Goal: Information Seeking & Learning: Find specific fact

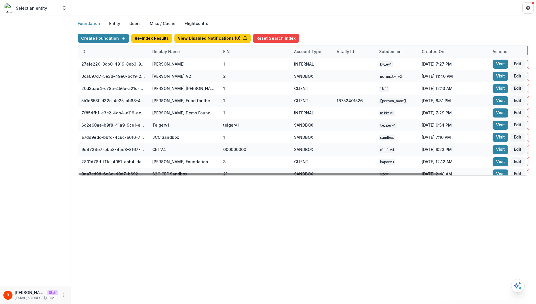
click at [179, 49] on div "Display Name" at bounding box center [166, 51] width 34 height 6
click at [179, 60] on input at bounding box center [184, 64] width 68 height 9
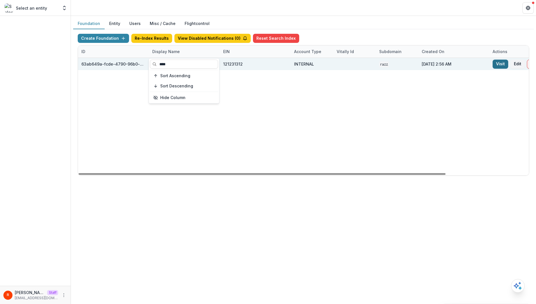
type input "****"
click at [499, 63] on link "Visit" at bounding box center [500, 64] width 16 height 9
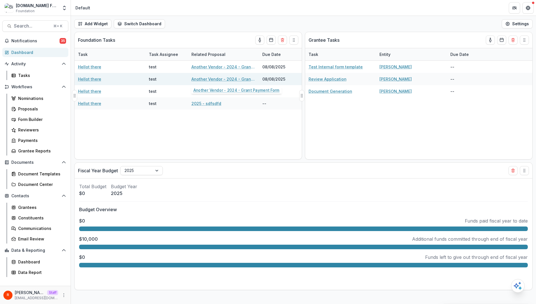
click at [227, 77] on link "Another Vendor - 2024 - Grant Payment Form" at bounding box center [223, 79] width 64 height 6
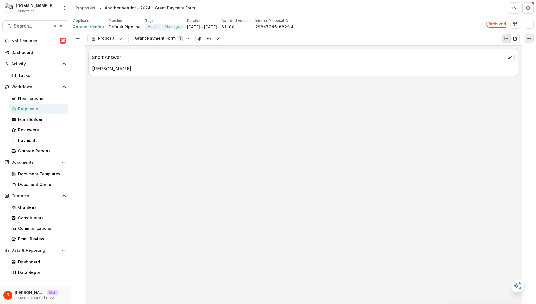
click at [527, 37] on icon "Expand right" at bounding box center [529, 38] width 5 height 5
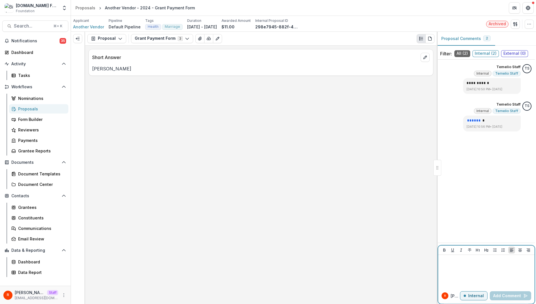
click at [461, 274] on div at bounding box center [486, 271] width 92 height 28
click at [64, 295] on icon "More" at bounding box center [64, 295] width 5 height 5
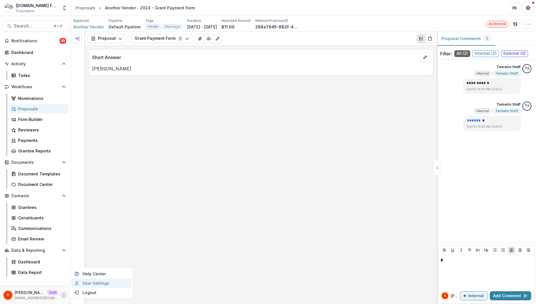
click at [98, 284] on link "User Settings" at bounding box center [101, 282] width 61 height 9
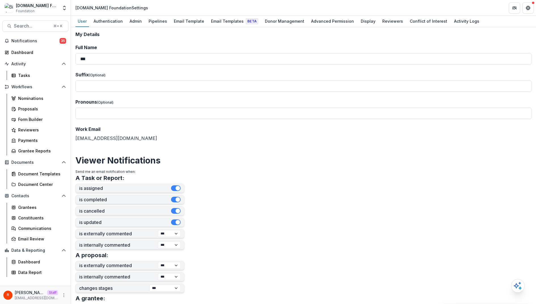
click at [123, 27] on div "User Authentication Admin Pipelines Email Template Email Templates Beta Donor M…" at bounding box center [303, 21] width 465 height 11
click at [131, 21] on div "Admin" at bounding box center [135, 21] width 17 height 8
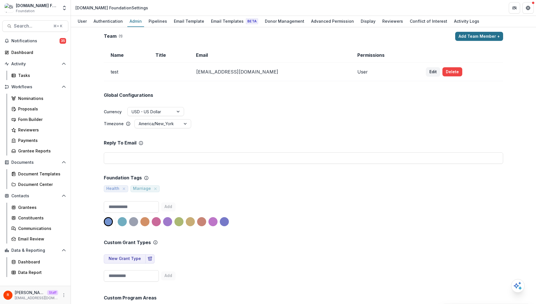
click at [482, 34] on button "Add Team Member +" at bounding box center [479, 36] width 48 height 9
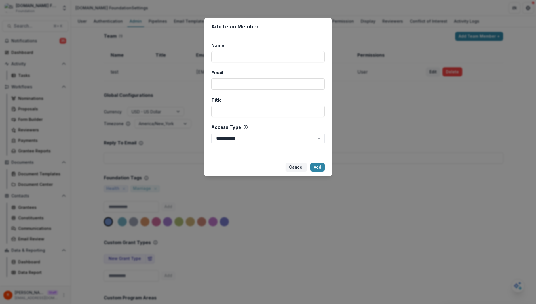
click at [391, 69] on div "**********" at bounding box center [268, 152] width 536 height 304
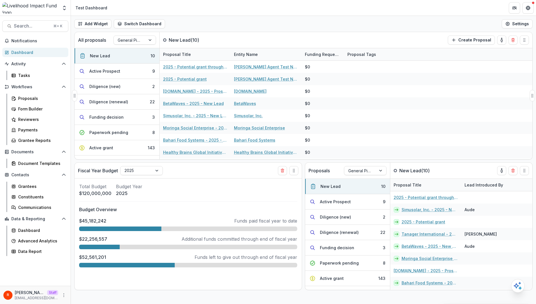
click at [344, 32] on div "All proposals General Pipeline New Lead ( 10 ) Create Proposal" at bounding box center [292, 40] width 434 height 16
click at [40, 130] on div "Payments" at bounding box center [41, 130] width 46 height 6
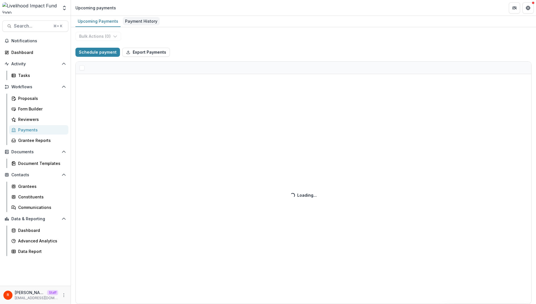
click at [141, 19] on div "Payment History" at bounding box center [141, 21] width 37 height 8
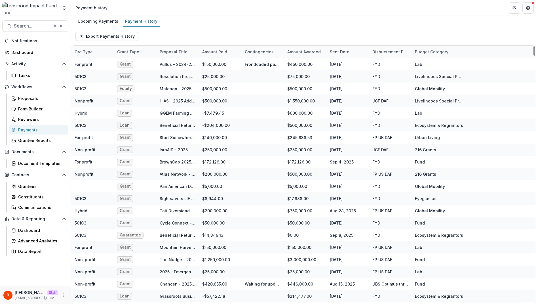
click at [430, 52] on div "Budget Category" at bounding box center [431, 52] width 40 height 6
click at [430, 69] on div "Sort Ascending Sort Descending Hide Column" at bounding box center [446, 81] width 70 height 45
click at [425, 61] on input at bounding box center [446, 64] width 68 height 9
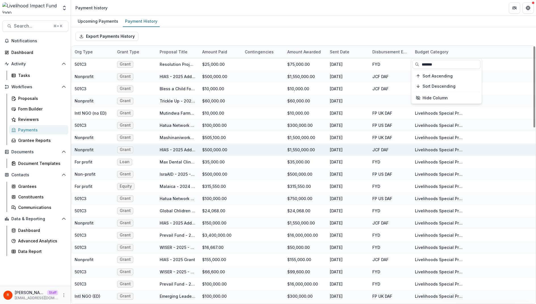
type input "*******"
click at [449, 147] on div "Livelihoods Special Projects" at bounding box center [440, 150] width 50 height 6
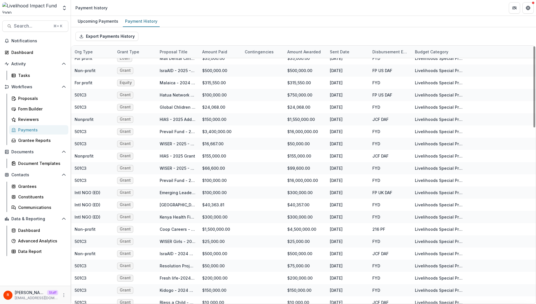
scroll to position [58, 0]
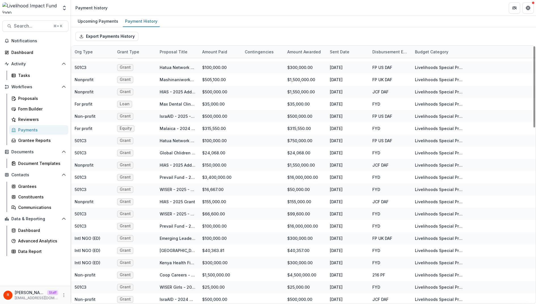
click at [433, 51] on div "Budget Category" at bounding box center [431, 52] width 40 height 6
click at [433, 66] on input "*******" at bounding box center [446, 64] width 68 height 9
click at [95, 23] on div "Upcoming Payments" at bounding box center [97, 21] width 45 height 8
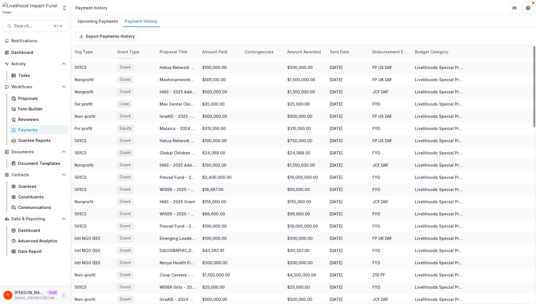
click at [64, 292] on button "More" at bounding box center [63, 294] width 7 height 7
click at [104, 281] on link "User Settings" at bounding box center [101, 282] width 61 height 9
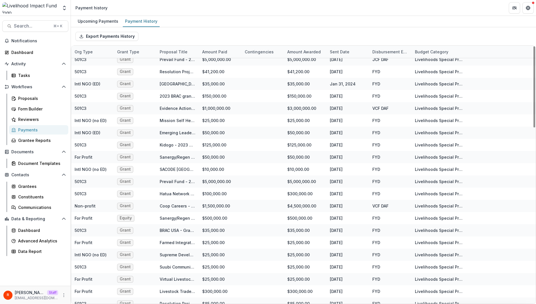
scroll to position [559, 0]
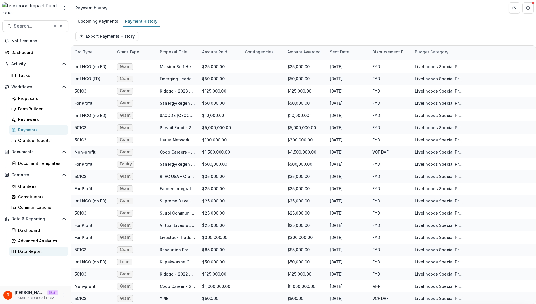
click at [33, 249] on div "Data Report" at bounding box center [41, 251] width 46 height 6
click at [60, 295] on div "R Raj Staff raj@trytemelio.com" at bounding box center [35, 294] width 64 height 11
click at [67, 294] on button "More" at bounding box center [63, 294] width 7 height 7
click at [90, 282] on link "User Settings" at bounding box center [101, 282] width 61 height 9
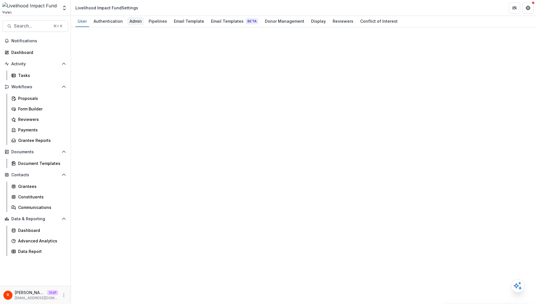
click at [138, 22] on div "Admin" at bounding box center [135, 21] width 17 height 8
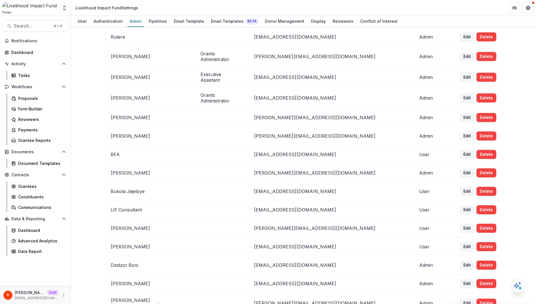
scroll to position [443, 0]
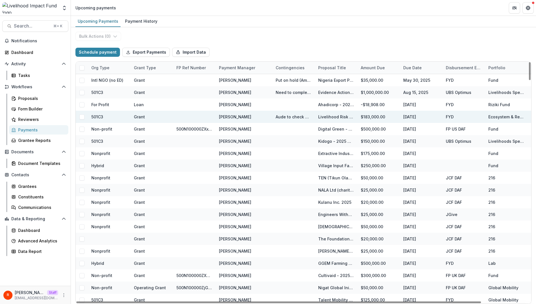
scroll to position [0, 53]
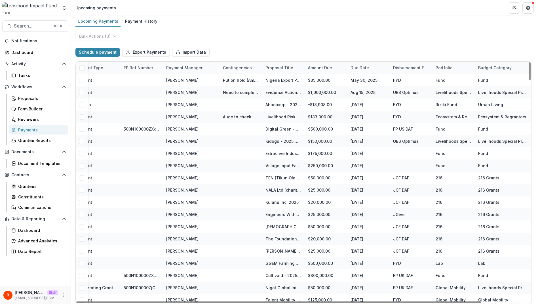
click at [497, 67] on div "Budget Category" at bounding box center [495, 68] width 40 height 6
click at [490, 79] on input at bounding box center [496, 80] width 68 height 9
paste input "*******"
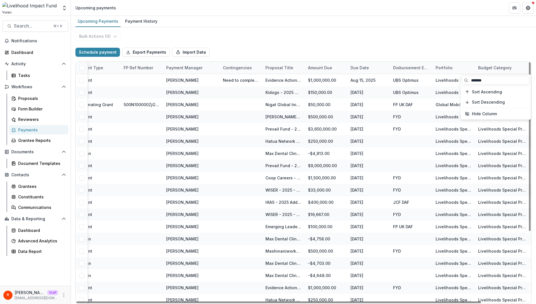
type input "*******"
click at [483, 41] on div "Bulk Actions ( 0 ) Schedule payment Export Payments Import Data Org type Grant …" at bounding box center [303, 165] width 465 height 276
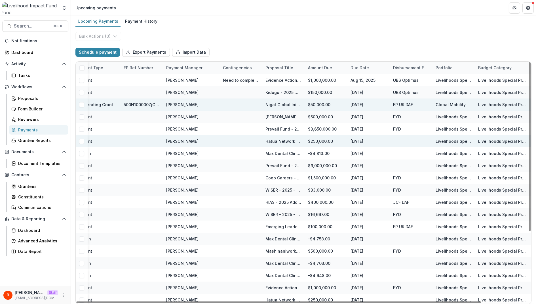
scroll to position [0, 0]
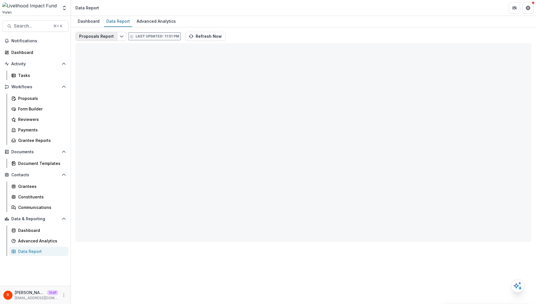
click at [107, 35] on button "Proposals Report" at bounding box center [96, 36] width 42 height 9
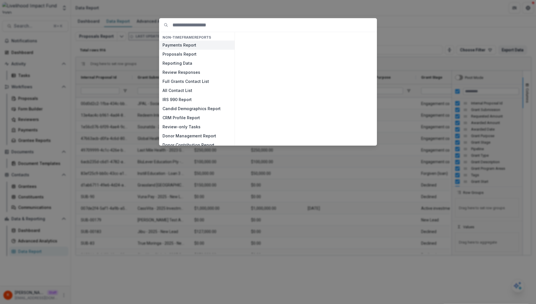
click at [186, 46] on button "Payments Report" at bounding box center [196, 45] width 75 height 9
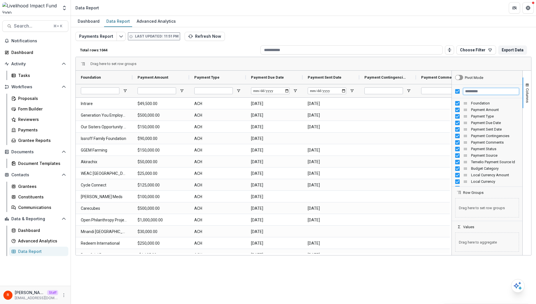
click at [473, 92] on input "Filter Columns Input" at bounding box center [491, 91] width 56 height 7
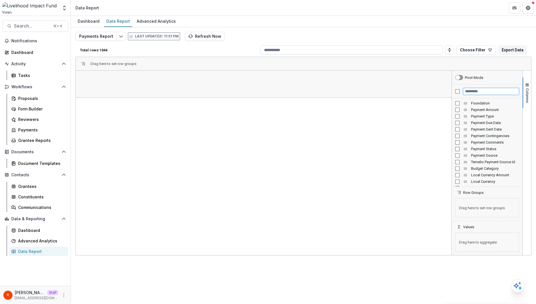
click at [477, 92] on input "Filter Columns Input" at bounding box center [491, 91] width 56 height 7
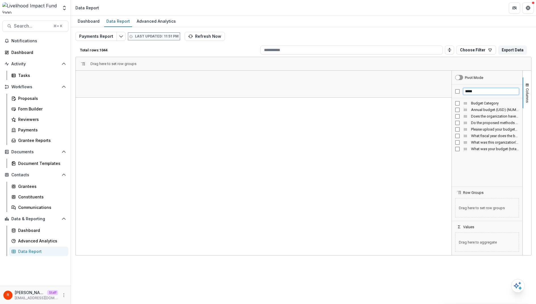
type input "*****"
click at [454, 102] on div "Budget Category" at bounding box center [487, 103] width 71 height 7
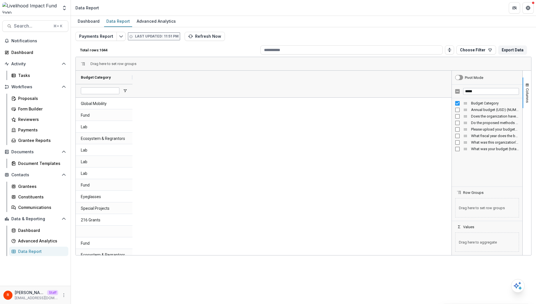
click at [103, 94] on div at bounding box center [100, 90] width 39 height 13
click at [103, 87] on input "Budget Category Filter Input" at bounding box center [100, 90] width 39 height 7
paste input "**********"
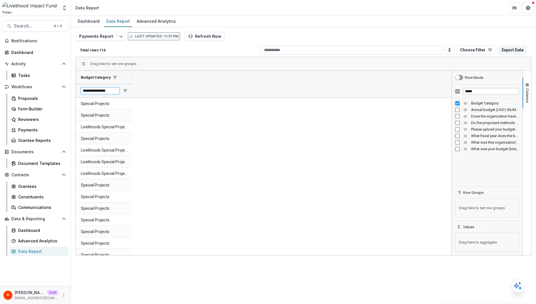
type input "**********"
click at [471, 91] on input "*****" at bounding box center [491, 91] width 56 height 7
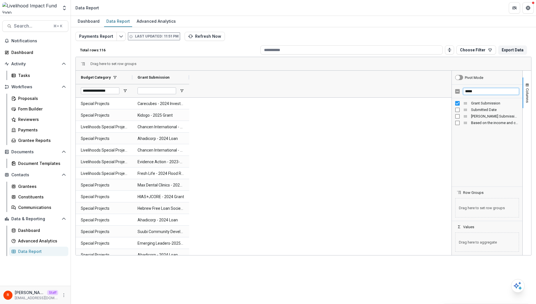
click at [477, 91] on input "*****" at bounding box center [491, 91] width 56 height 7
type input "*****"
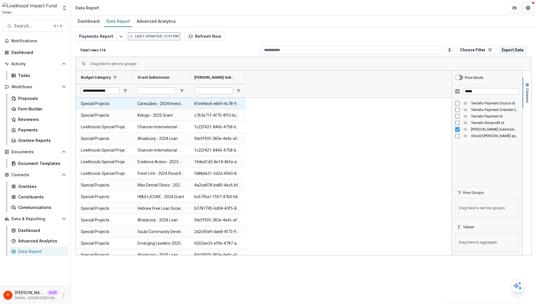
click at [223, 105] on Id-1400 "81e64ec6-e669-4c78-9635-2301011afe0a" at bounding box center [217, 104] width 46 height 12
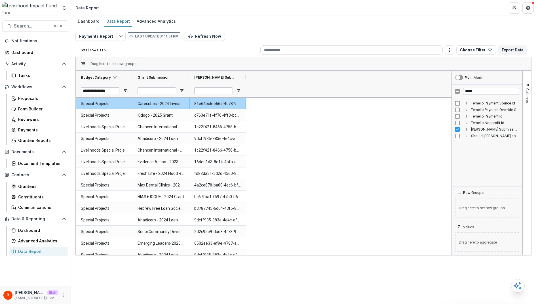
click at [223, 105] on Id-1400 "81e64ec6-e669-4c78-9635-2301011afe0a" at bounding box center [217, 104] width 46 height 12
copy Id-1400 "81e64ec6-e669-4c78-9635-2301011afe0a"
click at [14, 112] on link "Form Builder" at bounding box center [38, 108] width 59 height 9
click at [36, 132] on div "Payments" at bounding box center [41, 130] width 46 height 6
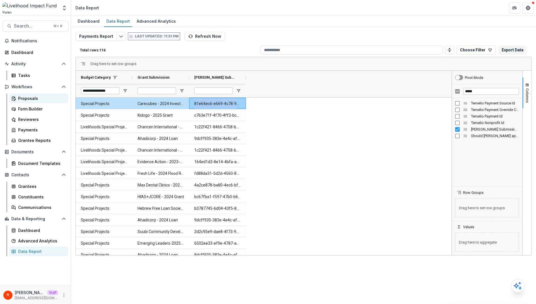
click at [43, 97] on div "Proposals" at bounding box center [41, 98] width 46 height 6
click at [100, 105] on Category-1352 "Special Projects" at bounding box center [104, 104] width 46 height 12
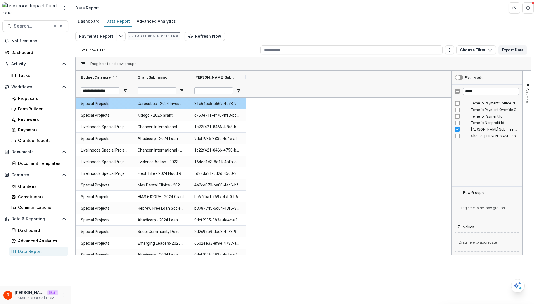
click at [100, 105] on Category-1352 "Special Projects" at bounding box center [104, 104] width 46 height 12
copy Category-1352 "Special Projects"
click at [472, 91] on input "*****" at bounding box center [491, 91] width 56 height 7
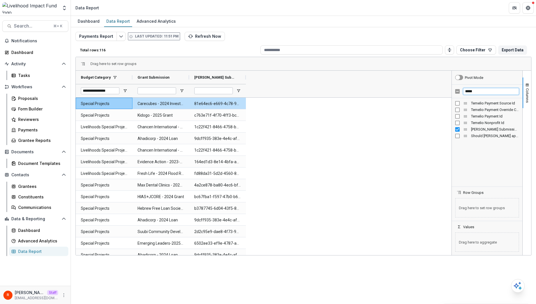
click at [472, 91] on input "*****" at bounding box center [491, 91] width 56 height 7
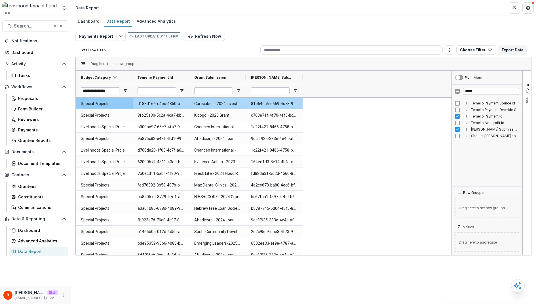
click at [166, 108] on Id-1424 "d188d166-d4ec-4850-b8b2-7348e79082b4" at bounding box center [161, 104] width 46 height 12
copy Id-1424 "d188d166-d4ec-4850-b8b2-7348e79082b4"
click at [261, 36] on div "Payments Report Last updated: 11:51 PM Refresh Now Total rows: 116 Choose Filte…" at bounding box center [303, 137] width 456 height 210
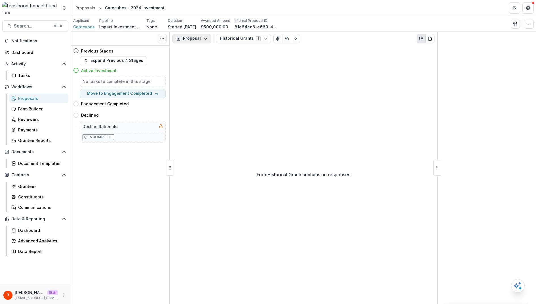
click at [196, 37] on button "Proposal" at bounding box center [191, 38] width 39 height 9
click at [204, 67] on div "Reports" at bounding box center [210, 70] width 52 height 6
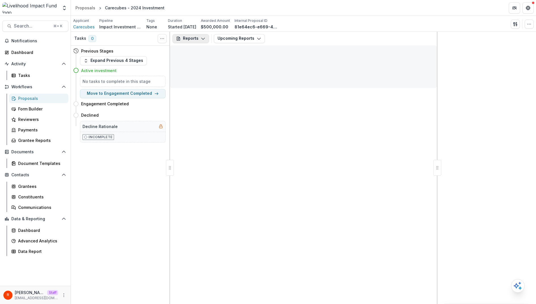
click at [195, 38] on button "Reports" at bounding box center [190, 38] width 37 height 9
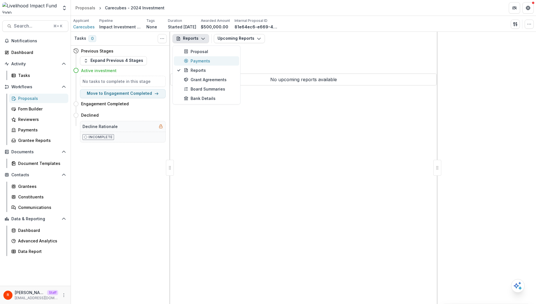
click at [209, 62] on div "Payments" at bounding box center [210, 61] width 52 height 6
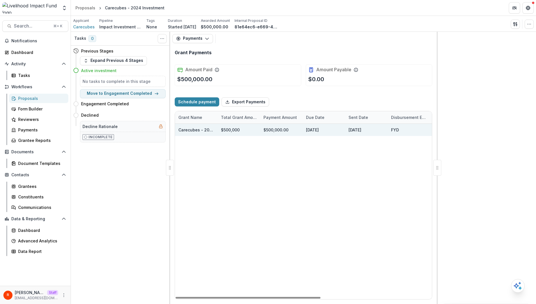
click at [201, 127] on link "Carecubes - 2024 Investment" at bounding box center [208, 129] width 60 height 5
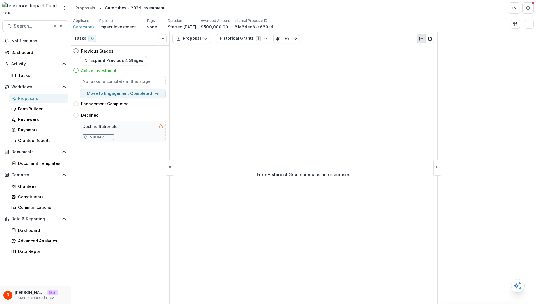
click at [89, 26] on span "Carecubes" at bounding box center [84, 27] width 22 height 6
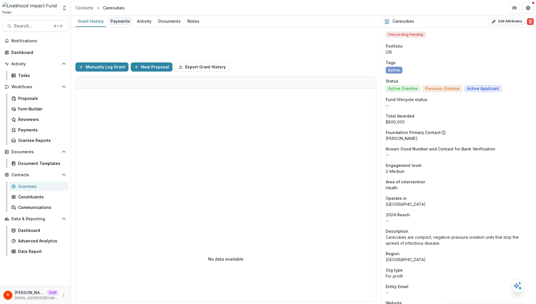
click at [123, 22] on div "Payments" at bounding box center [120, 21] width 24 height 8
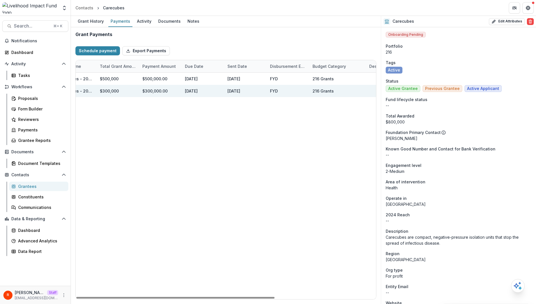
scroll to position [0, 153]
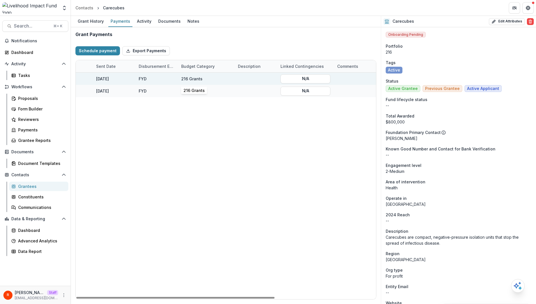
click at [187, 76] on div "216 Grants" at bounding box center [191, 79] width 21 height 6
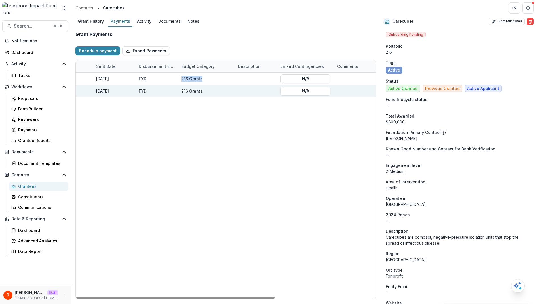
click at [195, 90] on div "216 Grants" at bounding box center [191, 91] width 21 height 6
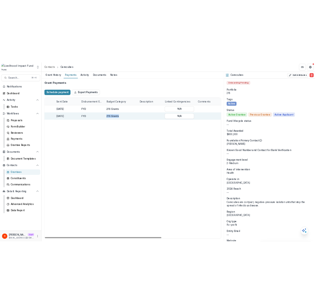
scroll to position [0, 0]
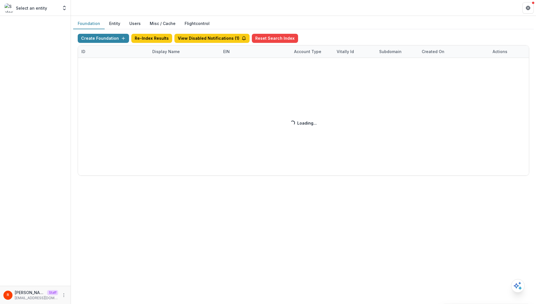
click at [89, 52] on div "Create Foundation Re-Index Results View Disabled Notifications ( 1 ) Reset Sear…" at bounding box center [303, 105] width 451 height 142
click at [86, 51] on div "Create Foundation Re-Index Results View Disabled Notifications ( 1 ) Reset Sear…" at bounding box center [303, 105] width 451 height 142
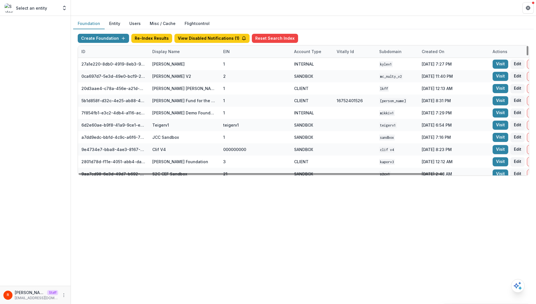
click at [86, 51] on div "ID" at bounding box center [83, 51] width 11 height 6
click at [94, 62] on input at bounding box center [113, 64] width 68 height 9
paste input "**********"
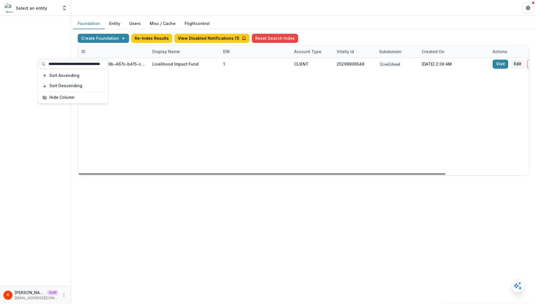
scroll to position [0, 101]
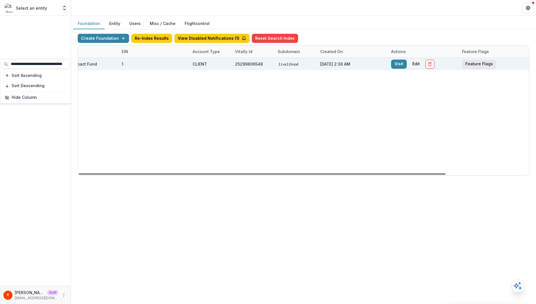
type input "**********"
click at [476, 63] on button "Feature Flags" at bounding box center [479, 64] width 34 height 9
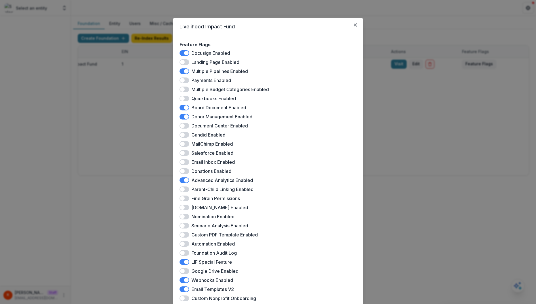
click at [390, 105] on div "Livelihood Impact Fund Feature Flags Docusign Enabled Landing Page Enabled Mult…" at bounding box center [268, 152] width 536 height 304
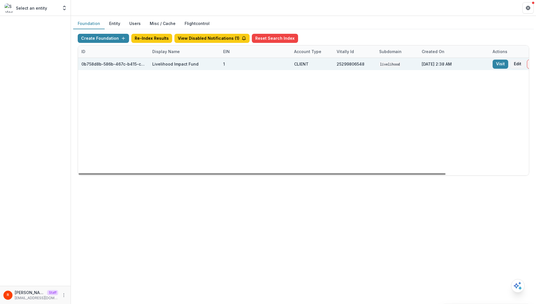
click at [110, 62] on div "0b758d8b-586b-467c-b415-ce853e23379b" at bounding box center [113, 64] width 64 height 6
copy div "0b758d8b-586b-467c-b415-ce853e23379b"
